Goal: Transaction & Acquisition: Purchase product/service

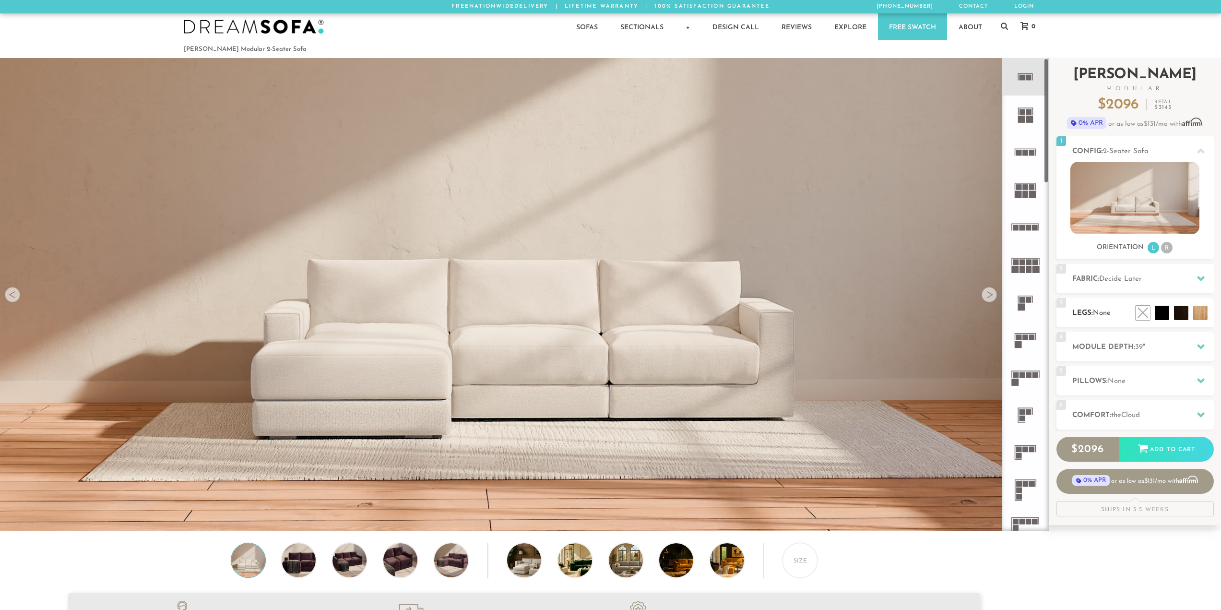
scroll to position [12241, 1214]
click at [1096, 279] on h2 "Fabric: Decide Later" at bounding box center [1143, 278] width 142 height 11
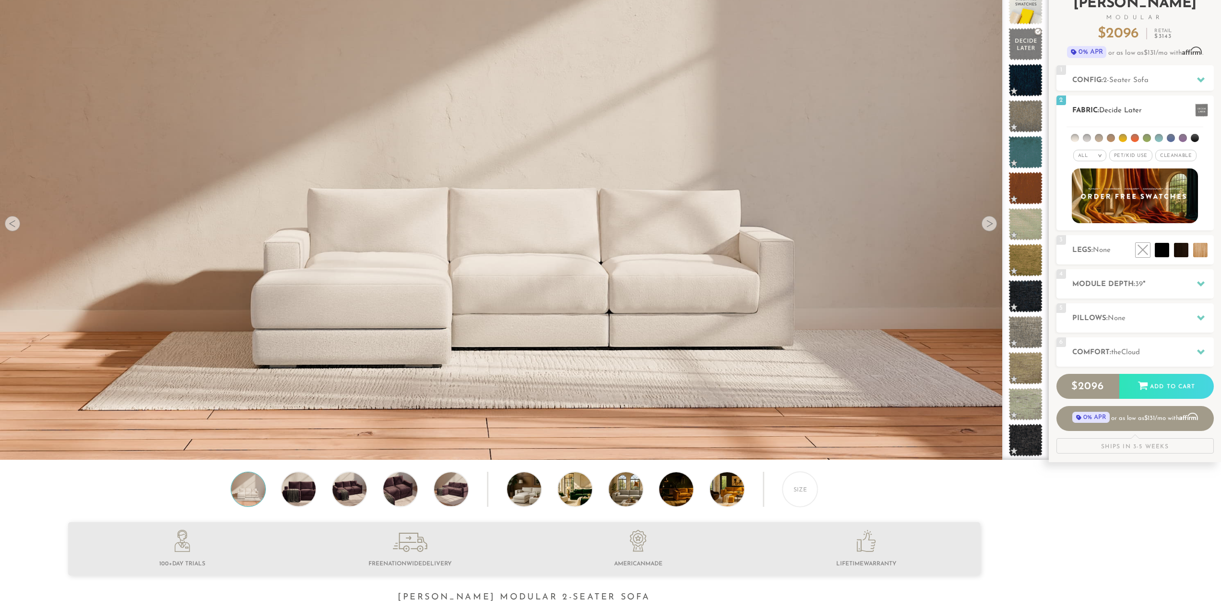
scroll to position [0, 0]
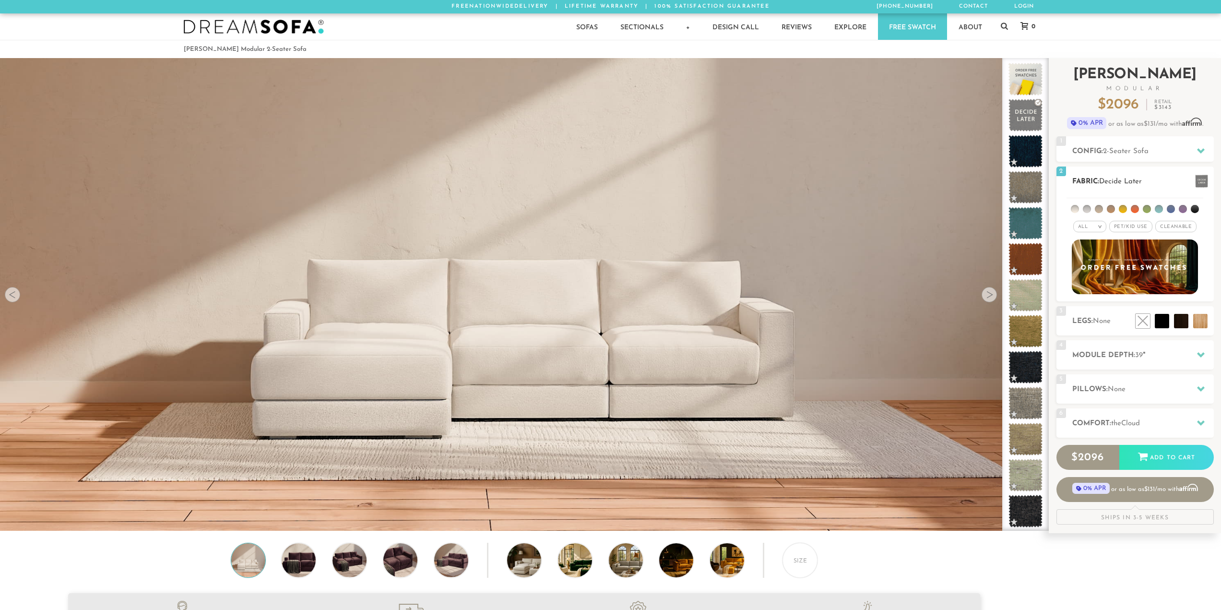
click at [1127, 225] on span "Pet/Kid Use x" at bounding box center [1130, 227] width 43 height 12
click at [1176, 229] on span "Cleanable x" at bounding box center [1178, 227] width 41 height 12
click at [1086, 230] on div "All >" at bounding box center [1082, 227] width 33 height 12
click at [1089, 256] on li "Tier" at bounding box center [1082, 252] width 33 height 13
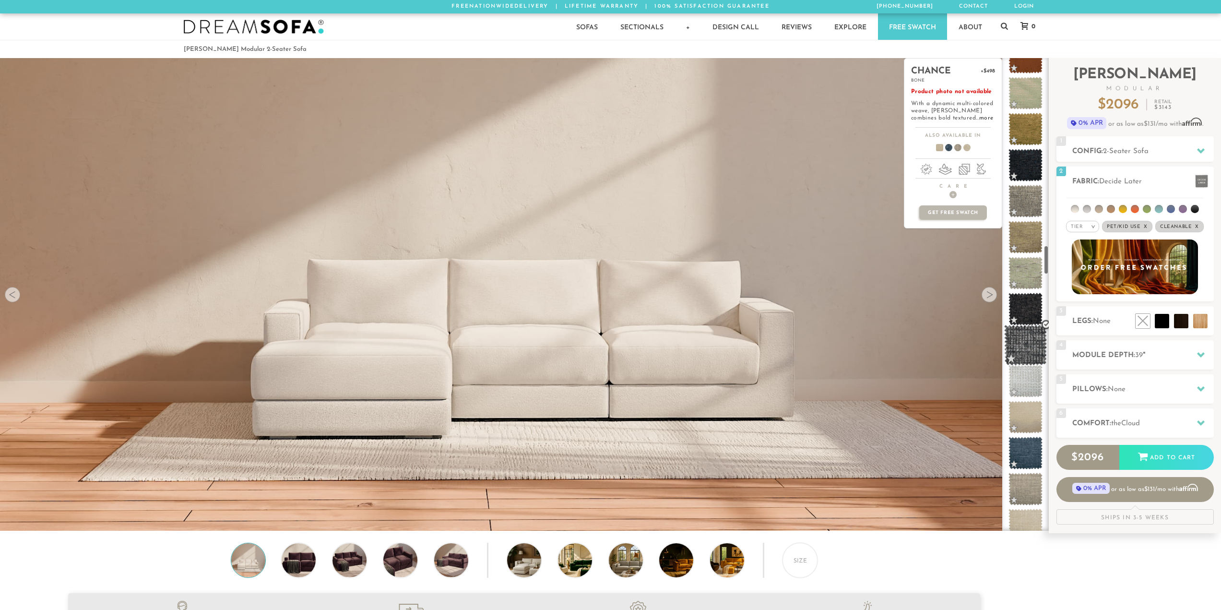
scroll to position [3044, 0]
click at [1022, 341] on span at bounding box center [1025, 342] width 43 height 41
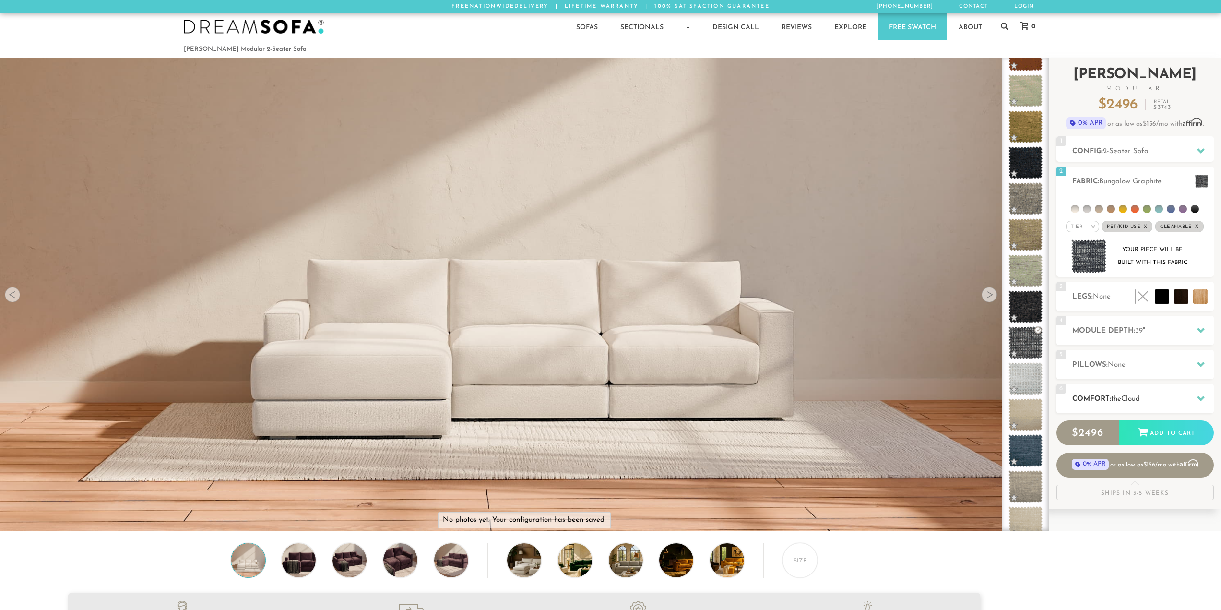
click at [1085, 400] on h2 "Comfort: the Cloud" at bounding box center [1143, 398] width 142 height 11
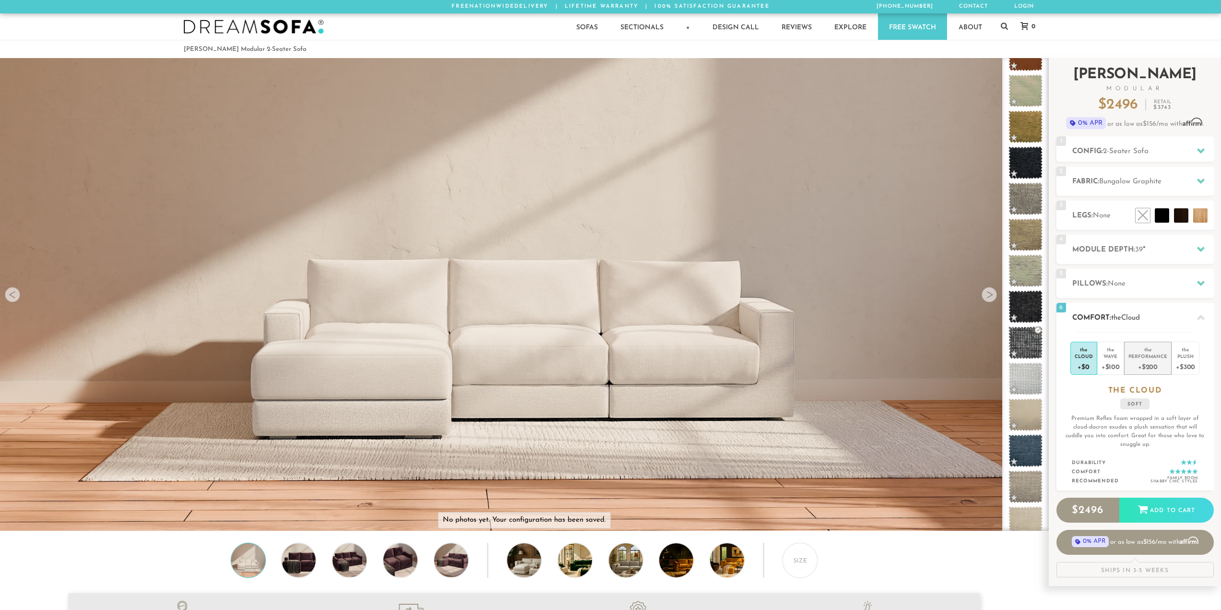
click at [1151, 347] on div "the" at bounding box center [1147, 348] width 39 height 10
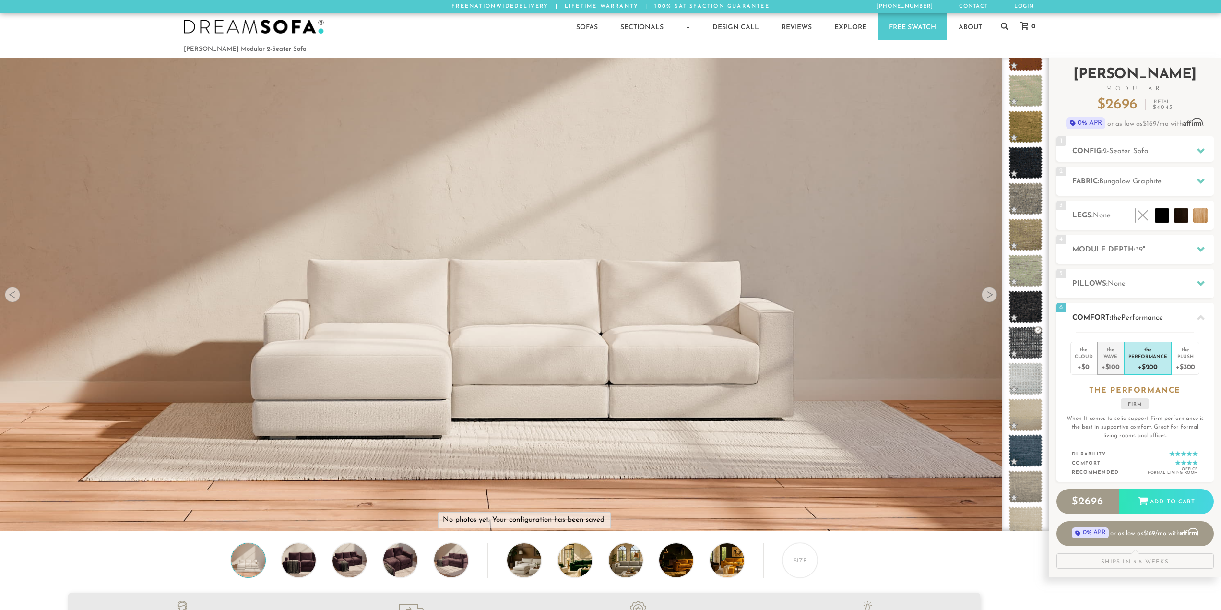
click at [1100, 355] on li "the Wave +$100" at bounding box center [1110, 358] width 27 height 33
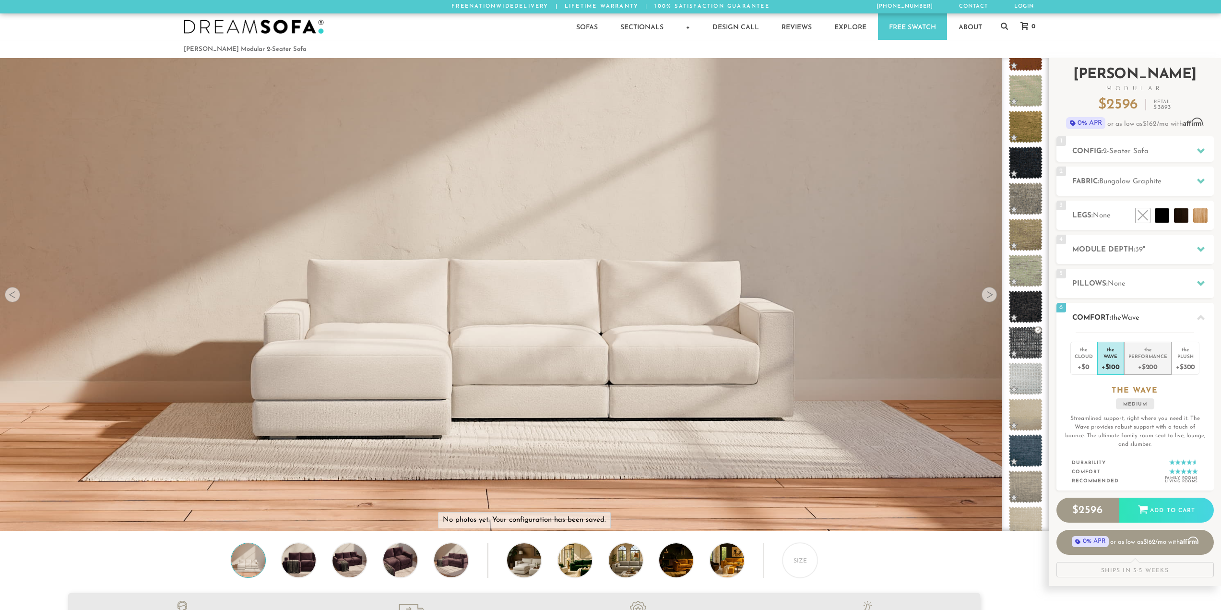
click at [1142, 350] on div "the" at bounding box center [1147, 348] width 39 height 10
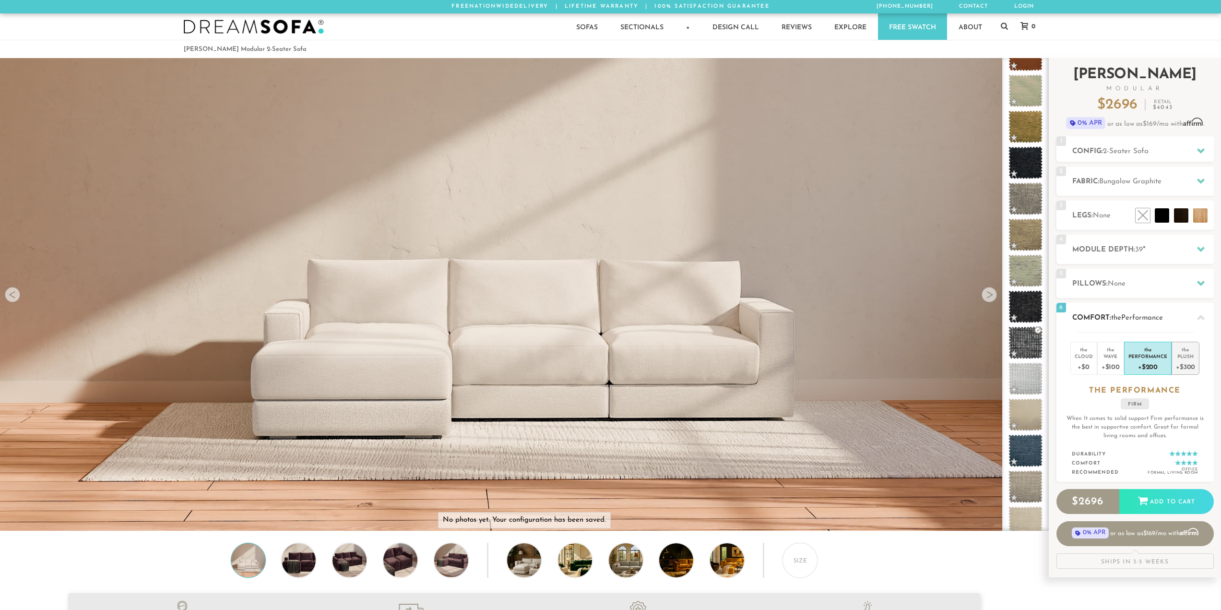
click at [1181, 354] on div "Plush" at bounding box center [1185, 356] width 19 height 7
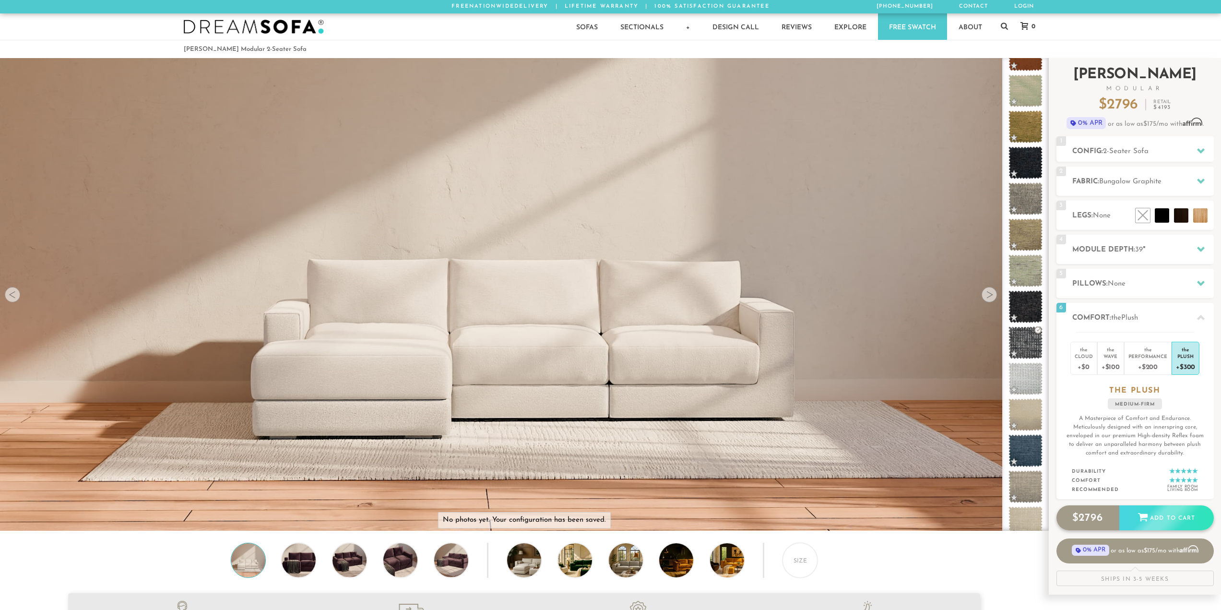
click at [1152, 522] on div "Add to Cart" at bounding box center [1166, 518] width 94 height 26
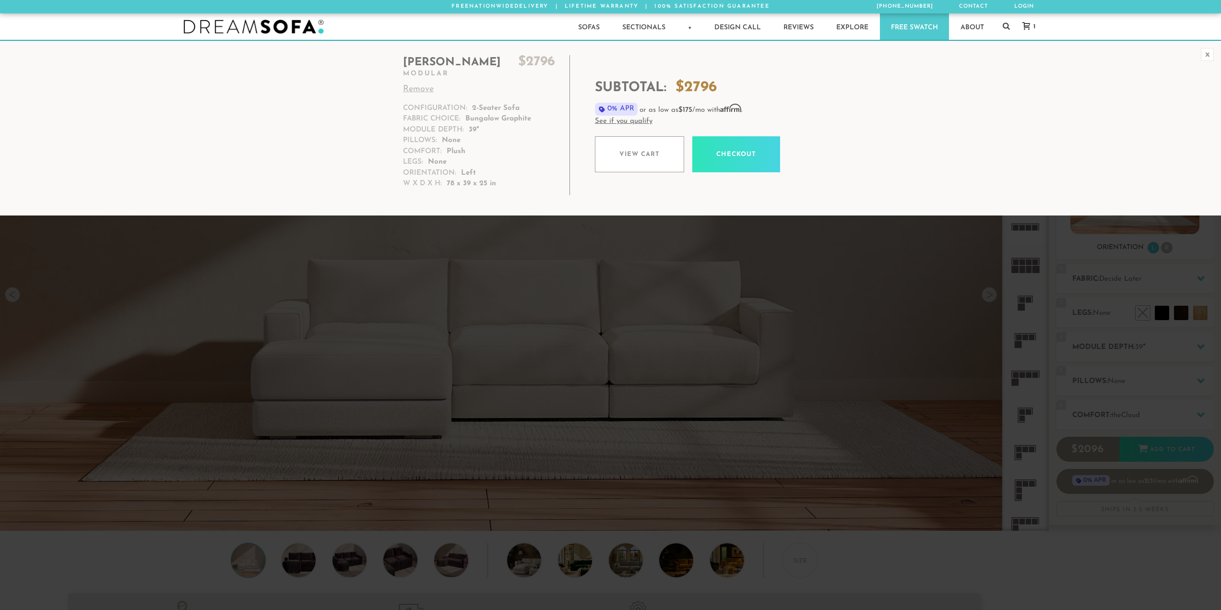
click at [660, 209] on div "x [PERSON_NAME] $ 2796 Modular Remove Configuration: 2-Seater Sofa Fabric Choic…" at bounding box center [610, 128] width 1221 height 176
click at [1205, 58] on div "x" at bounding box center [1207, 54] width 13 height 13
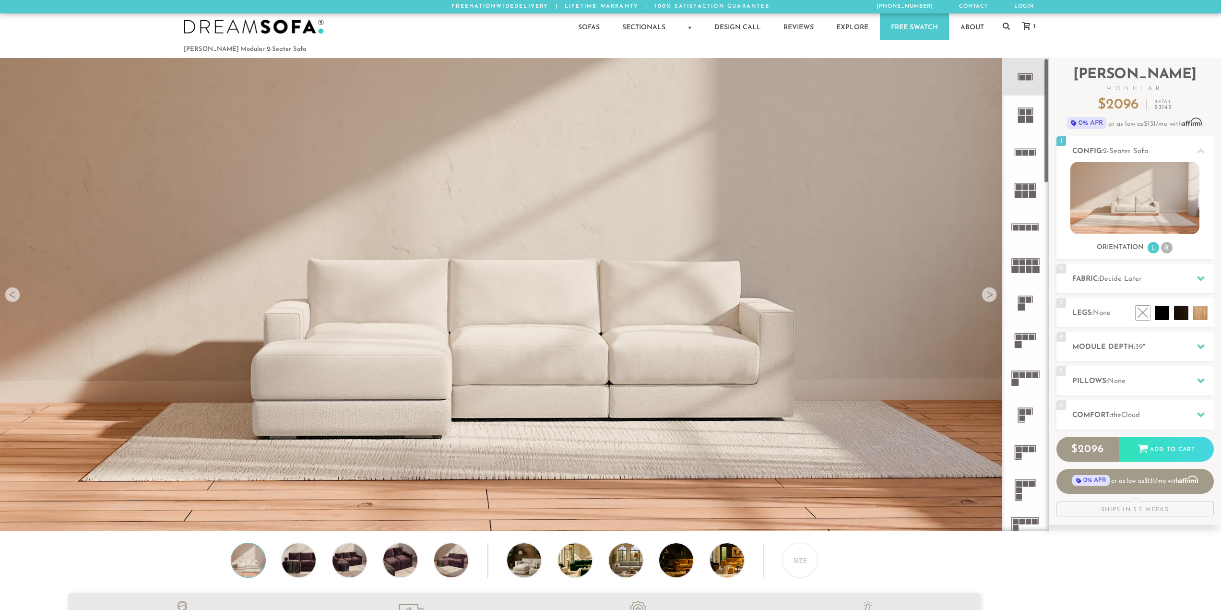
click at [1028, 162] on icon at bounding box center [1024, 151] width 37 height 37
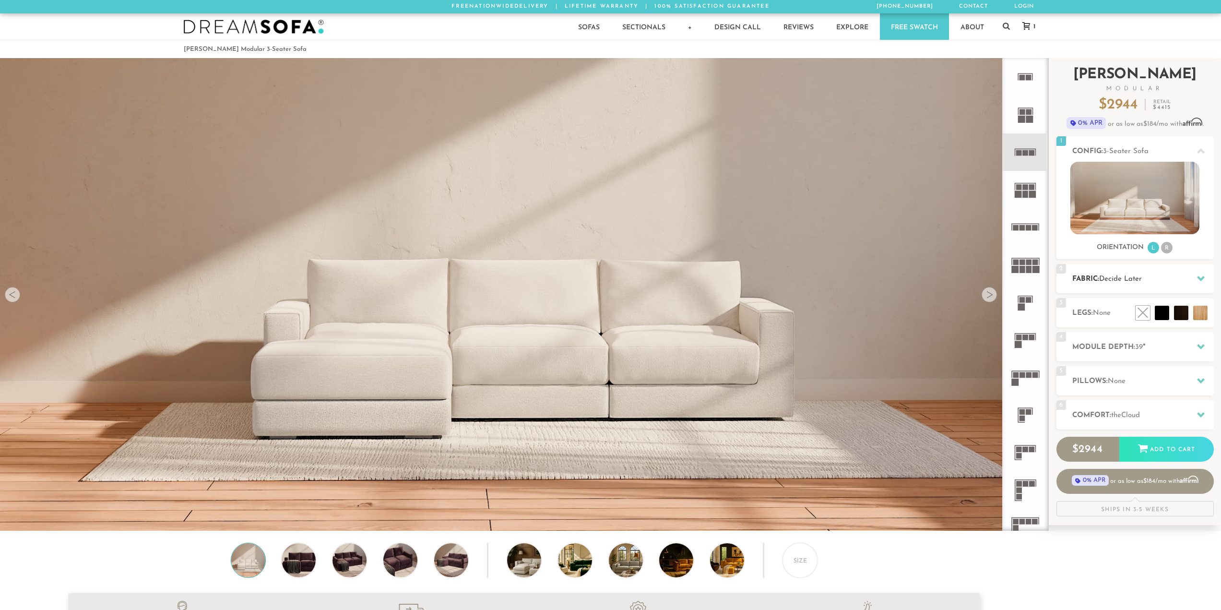
click at [1088, 279] on h2 "Fabric: Decide Later" at bounding box center [1143, 278] width 142 height 11
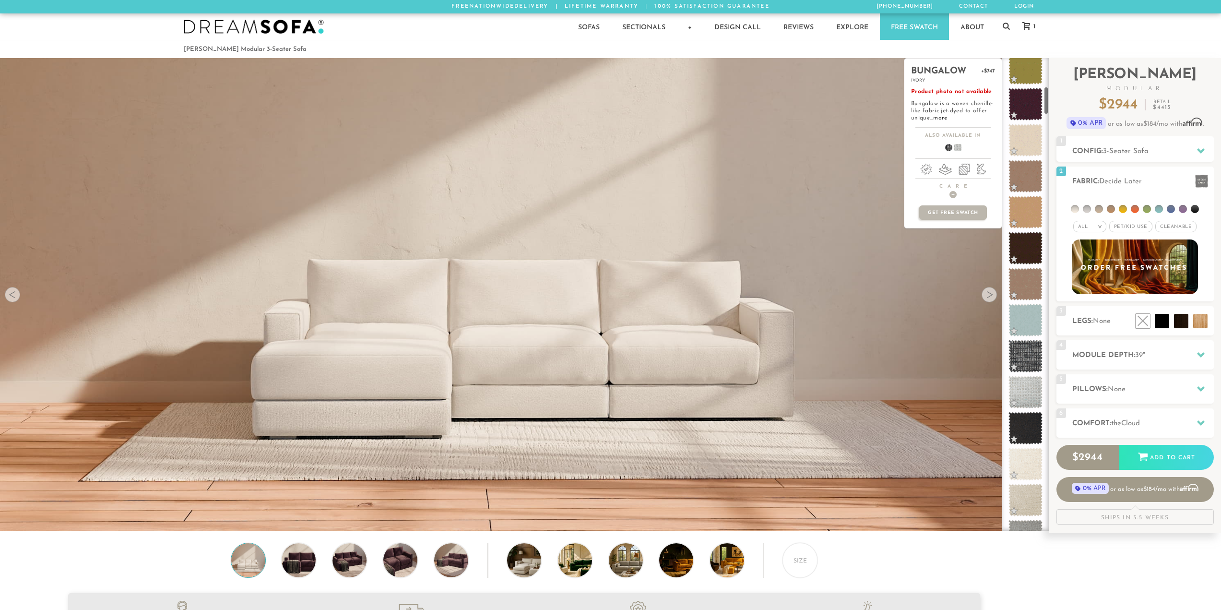
scroll to position [480, 0]
click at [1017, 341] on span at bounding box center [1025, 355] width 43 height 41
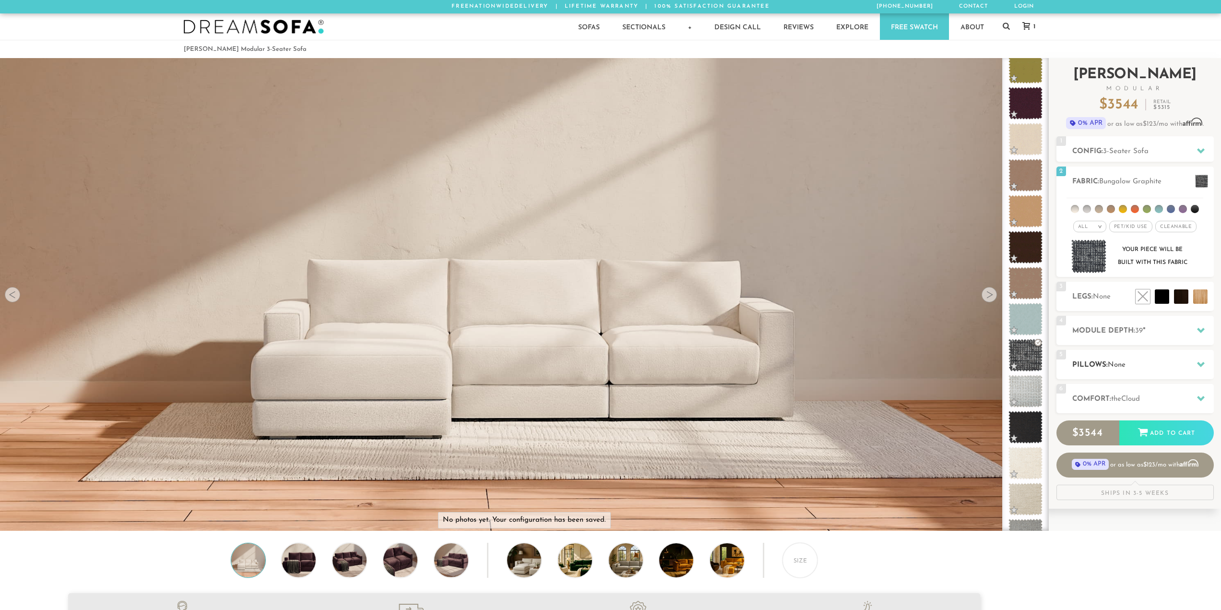
click at [1140, 367] on h2 "Pillows: None" at bounding box center [1143, 364] width 142 height 11
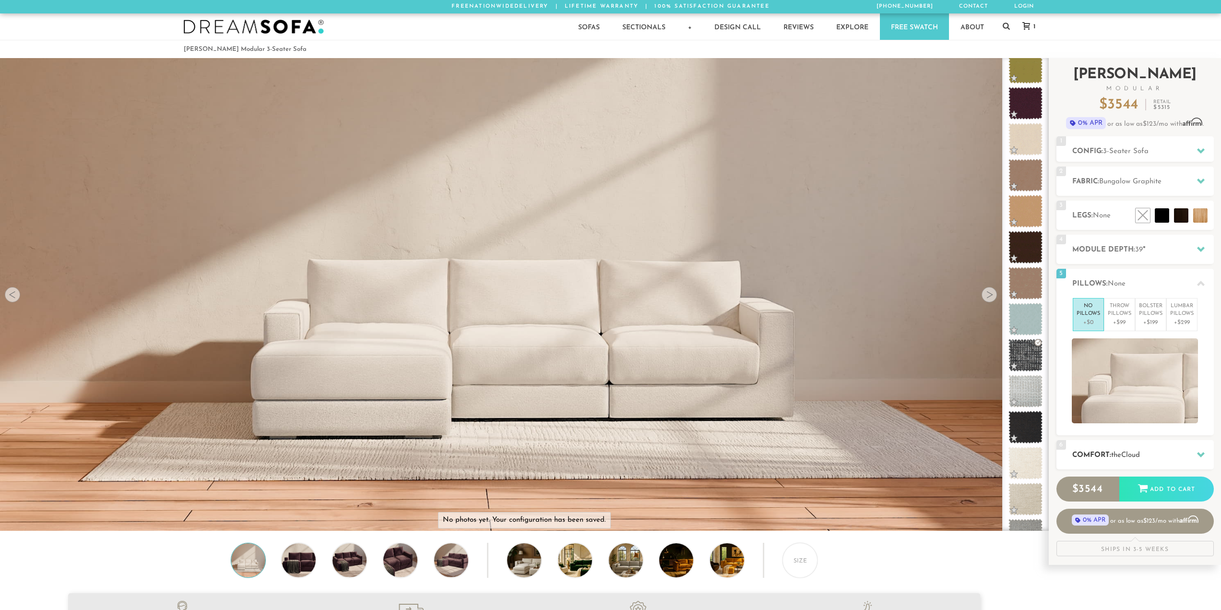
click at [1126, 456] on span "Cloud" at bounding box center [1130, 454] width 19 height 7
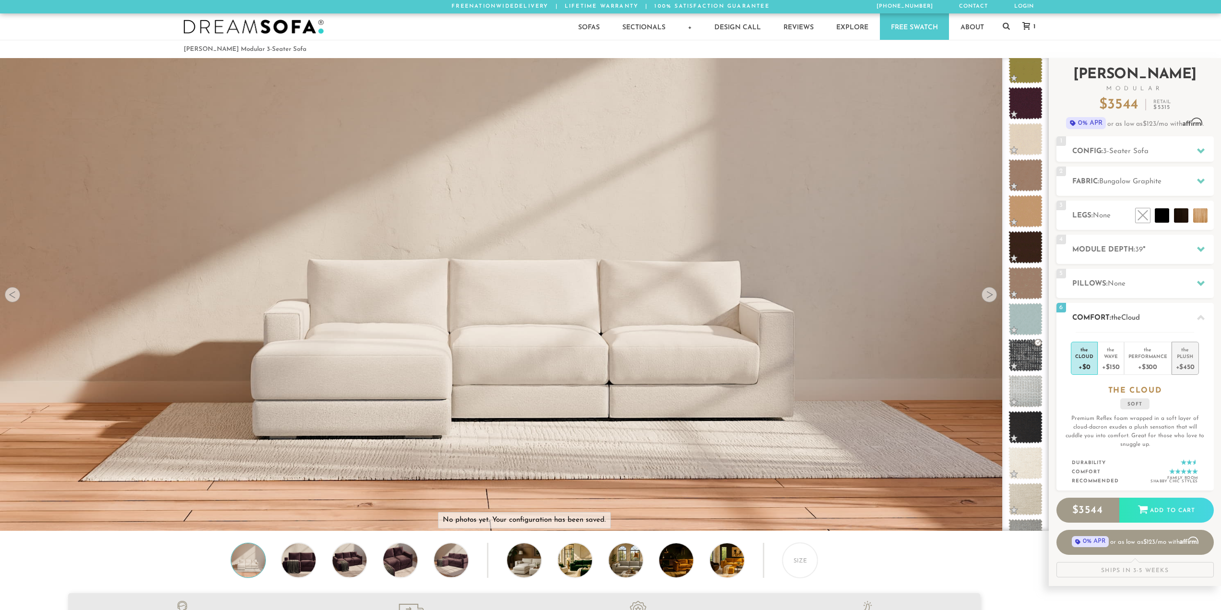
click at [1194, 367] on li "the Plush +$450" at bounding box center [1184, 358] width 27 height 33
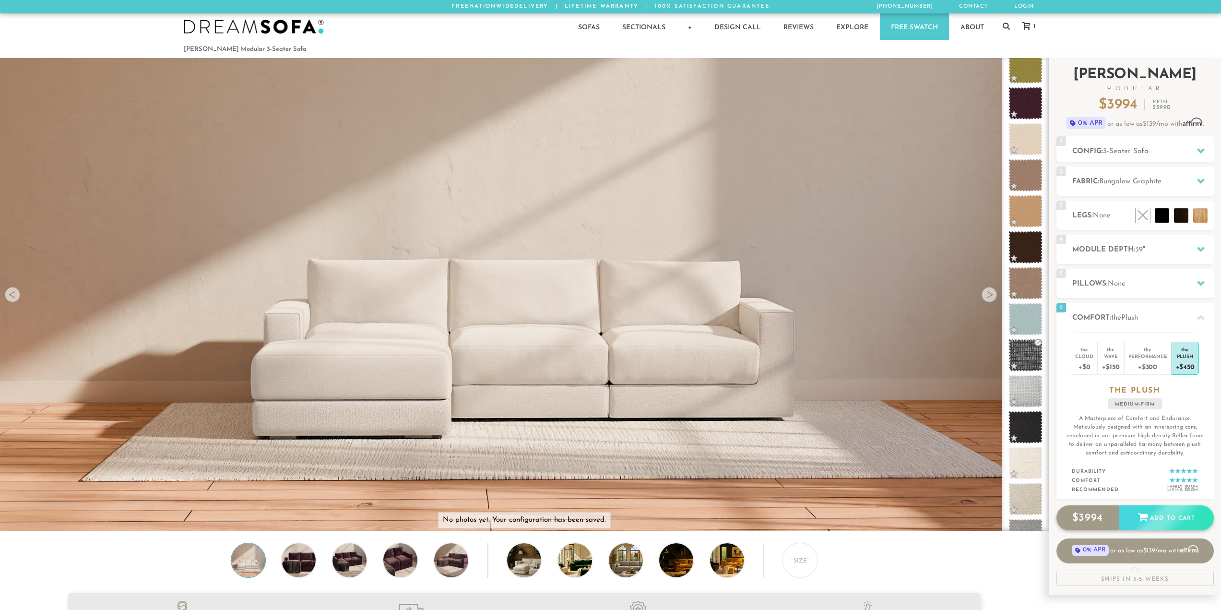
click at [1148, 512] on div "Add to Cart" at bounding box center [1166, 518] width 94 height 26
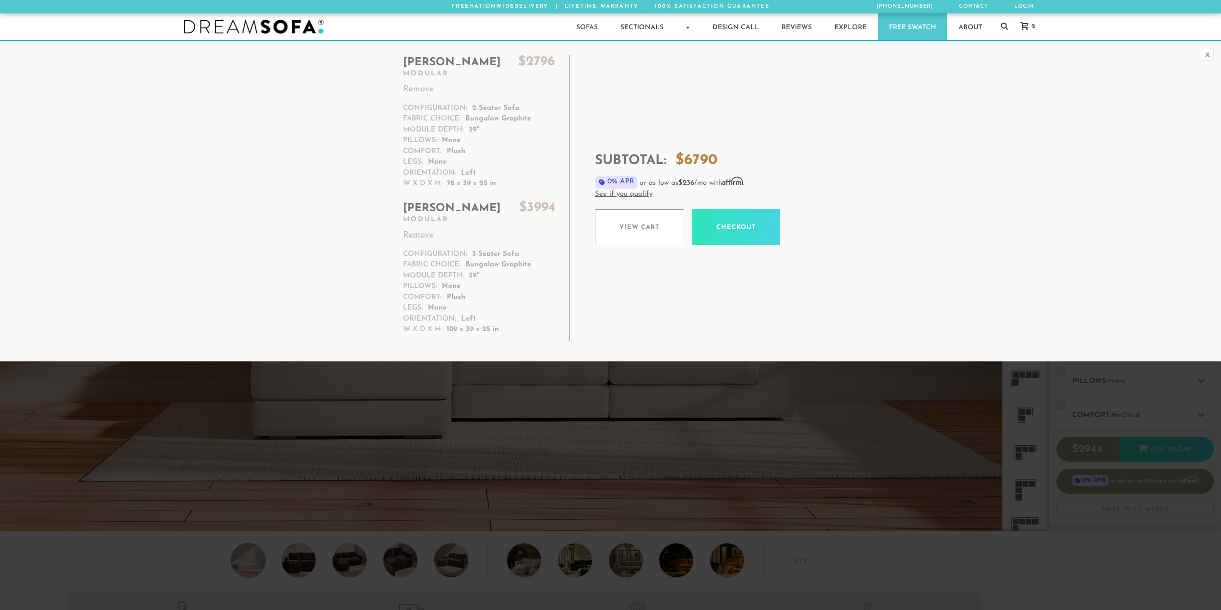
click at [613, 190] on link "See if you qualify" at bounding box center [780, 194] width 370 height 11
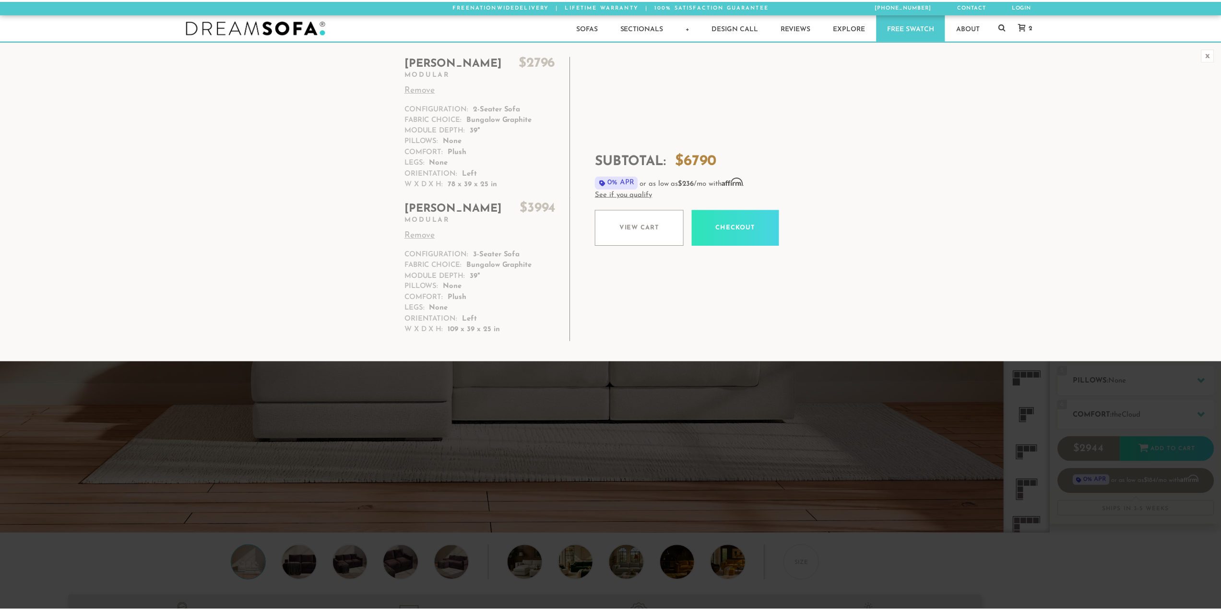
scroll to position [12241, 1214]
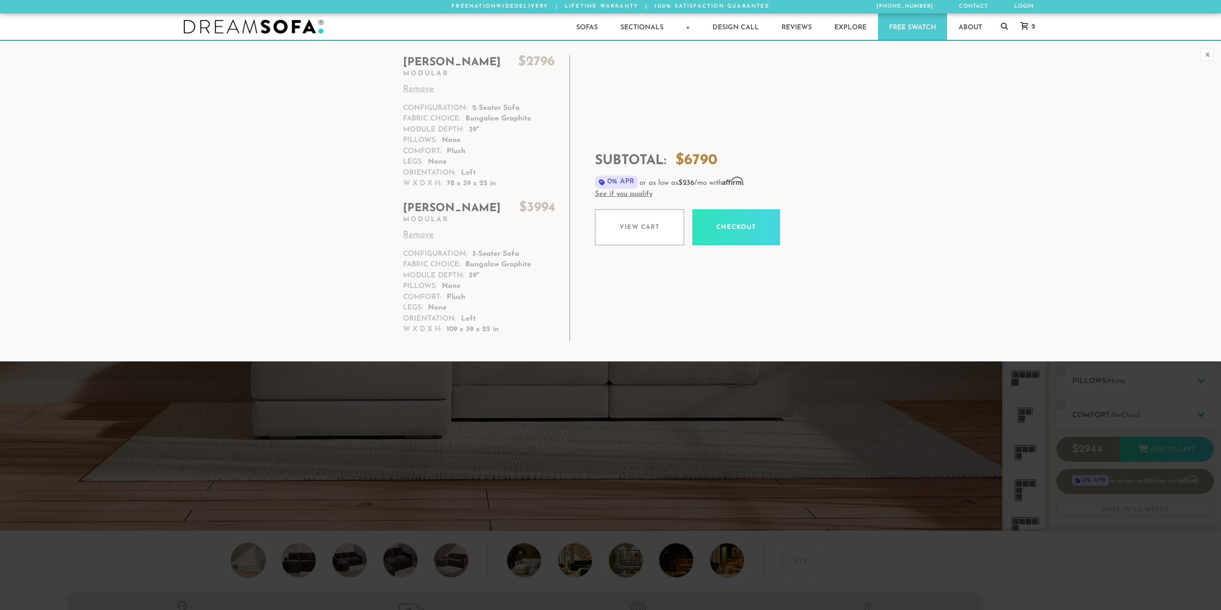
click at [1207, 51] on div "x" at bounding box center [1207, 54] width 13 height 13
